Goal: Task Accomplishment & Management: Use online tool/utility

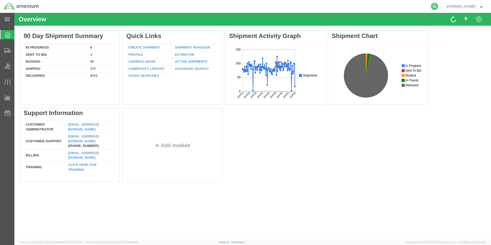
click at [438, 6] on icon at bounding box center [434, 6] width 7 height 7
paste input "392758770889"
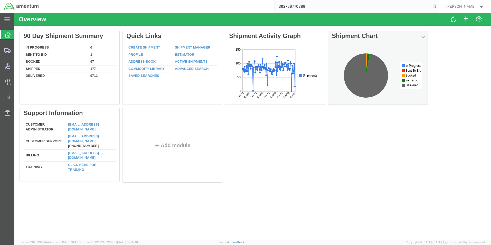
type input "392758770889"
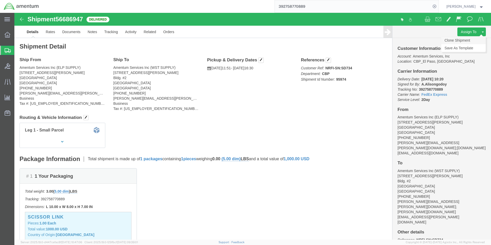
click link "Clone Shipment"
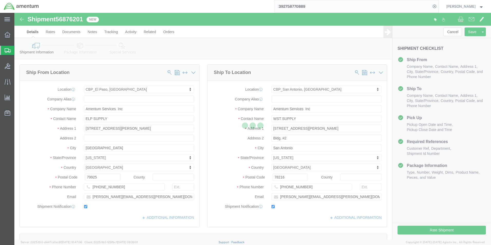
select select "49939"
select select "49945"
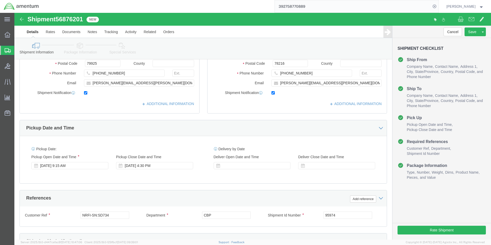
scroll to position [154, 0]
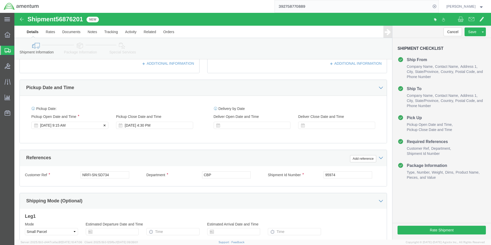
click div "[DATE] 9:15 AM"
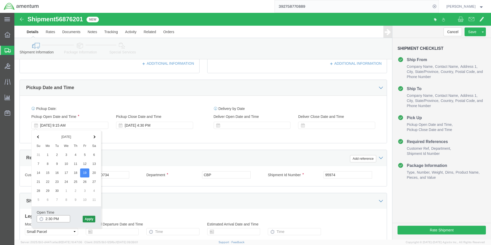
type input "2:30 PM"
click button "Apply"
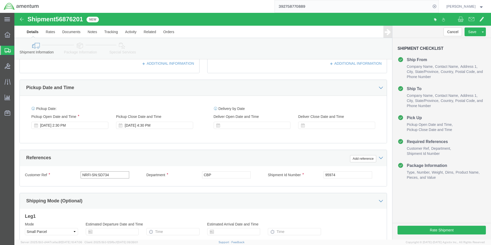
drag, startPoint x: 104, startPoint y: 163, endPoint x: 65, endPoint y: 161, distance: 39.4
click div "Customer Ref NRFI-SN:SD734"
type input "614-002156"
drag, startPoint x: 322, startPoint y: 161, endPoint x: 299, endPoint y: 162, distance: 23.4
click div "Shipment Id Number 95974"
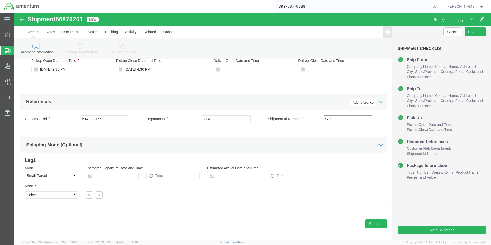
scroll to position [214, 0]
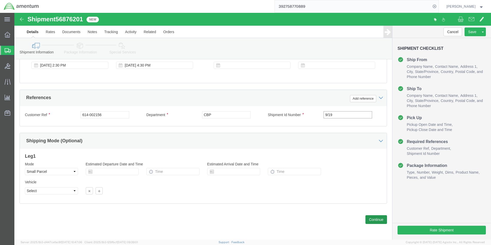
type input "9/19"
click button "Continue"
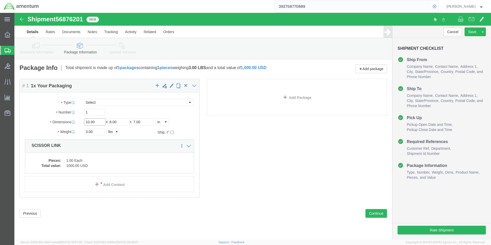
click input "10.00"
type input "8.00"
type input "8"
type input "9"
click input "3.00"
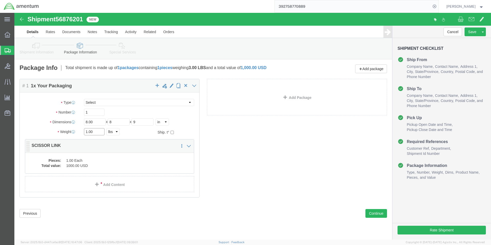
type input "1.00"
click dd "1.00 Each"
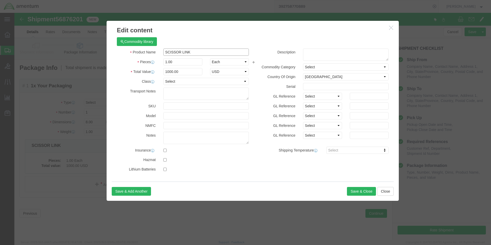
click div "Edit content Commodity library Product Name SCISSOR LINK Pieces 1.00 Select Bag…"
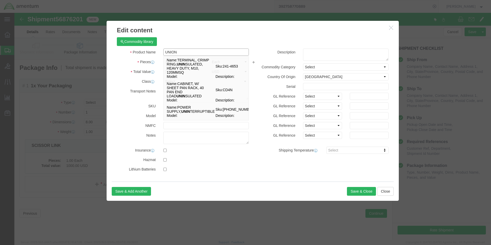
type input "UNION"
click h3 "Edit content"
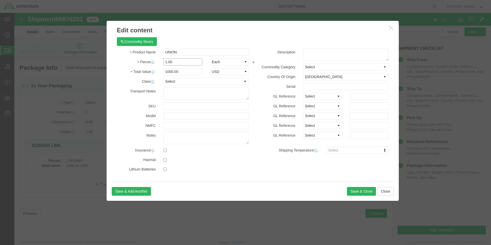
click input "1.00"
type input "2.00"
type input "2000"
click h3 "Edit content"
click button "Save & Close"
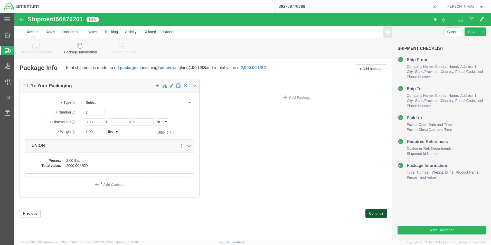
click button "Continue"
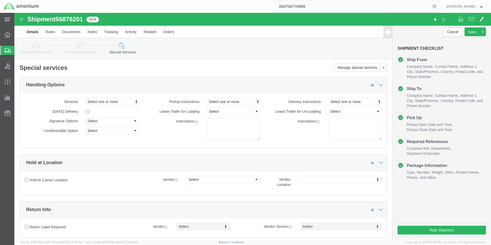
click link "Details"
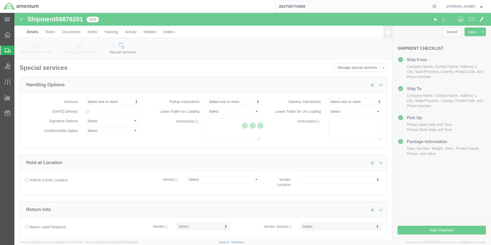
select select "49939"
select select "49945"
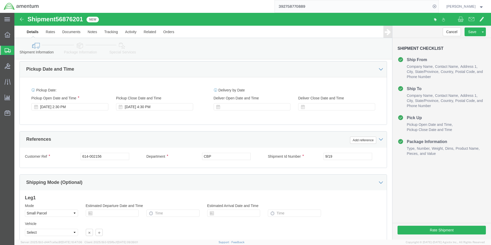
scroll to position [214, 0]
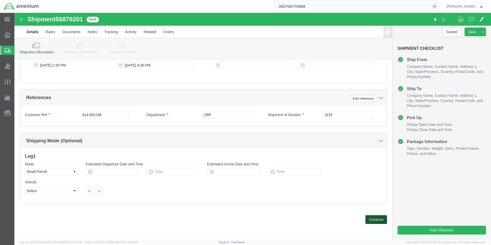
click button "Continue"
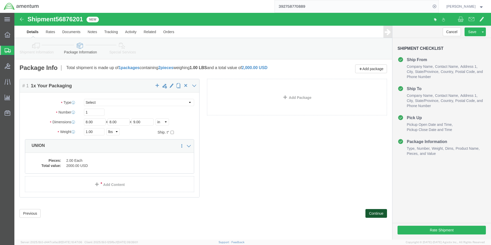
scroll to position [0, 0]
click dd "2000.00 USD"
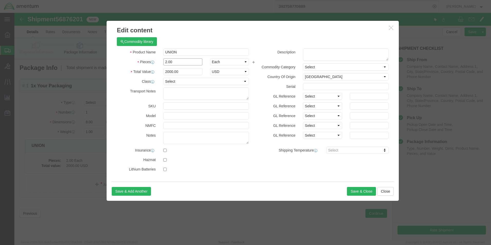
click input "2.00"
type input "1.00"
type input "1000"
click div "Commodity library"
click button "Save & Close"
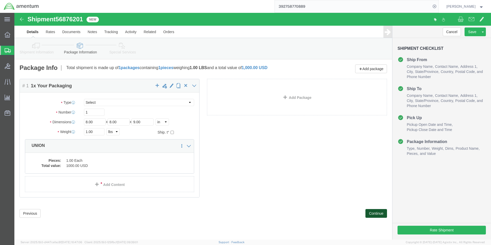
click button "Continue"
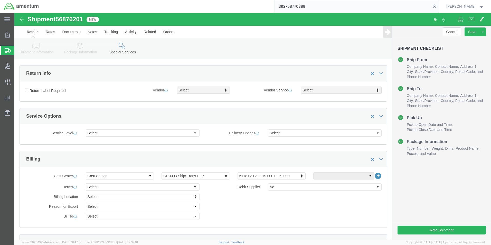
scroll to position [231, 0]
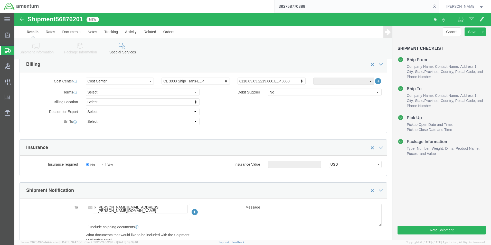
click icon
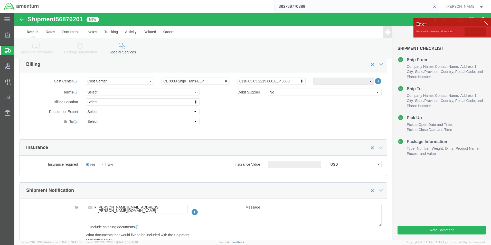
click link
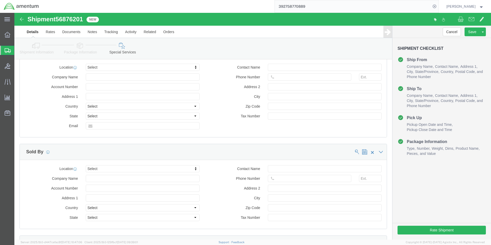
scroll to position [514, 0]
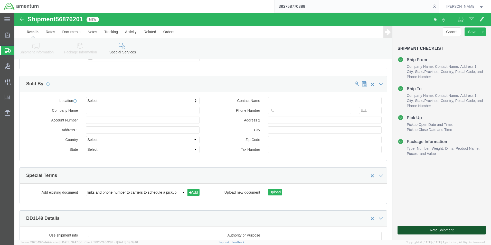
type input "Enter Email Address"
click button "Rate Shipment"
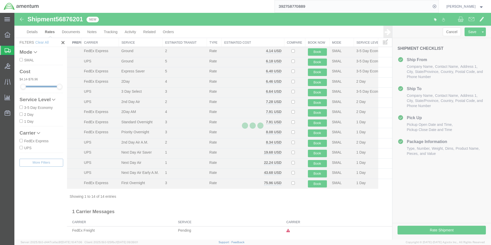
scroll to position [11, 0]
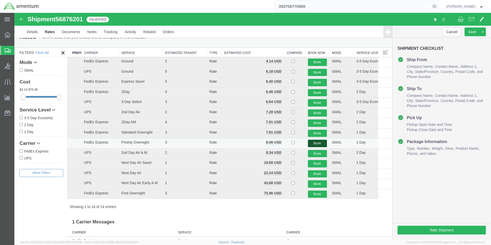
click at [315, 142] on button "Book" at bounding box center [317, 143] width 19 height 7
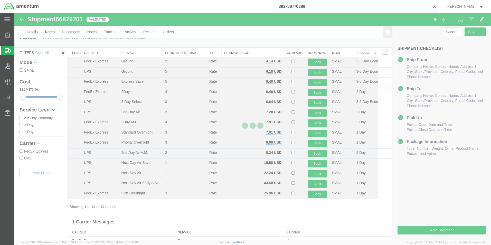
scroll to position [0, 0]
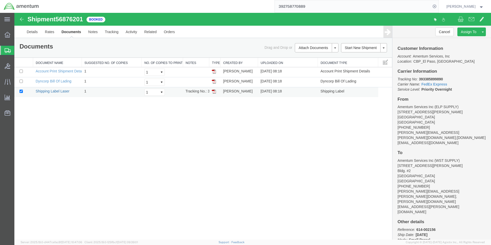
click at [40, 92] on link "Shipping Label Laser" at bounding box center [53, 91] width 34 height 4
click at [56, 92] on link "Shipping Label Laser" at bounding box center [53, 91] width 34 height 4
click at [29, 31] on link "Details" at bounding box center [32, 32] width 18 height 12
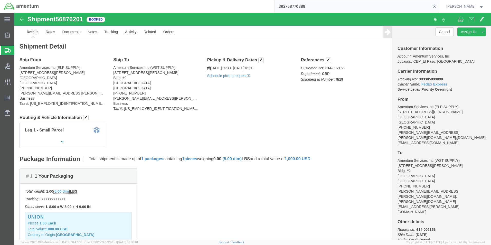
click link "Schedule pickup request"
drag, startPoint x: 428, startPoint y: 66, endPoint x: 400, endPoint y: 66, distance: 28.3
click p "Tracking No: 393385899890 Carrier Name: FedEx Express FedEx Express Service Lev…"
drag, startPoint x: 400, startPoint y: 66, endPoint x: 437, endPoint y: 63, distance: 37.3
click div "Customer Information Account: Amentum Services, Inc Location: [GEOGRAPHIC_DATA]…"
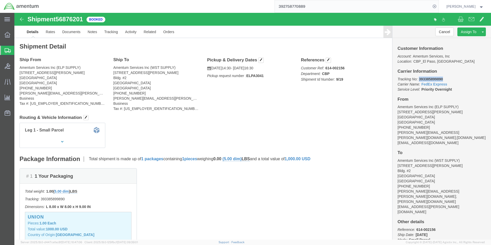
drag, startPoint x: 428, startPoint y: 65, endPoint x: 402, endPoint y: 65, distance: 25.7
click p "Tracking No: 393385899890 Carrier Name: FedEx Express FedEx Express Service Lev…"
copy b "393385899890"
